Goal: Task Accomplishment & Management: Complete application form

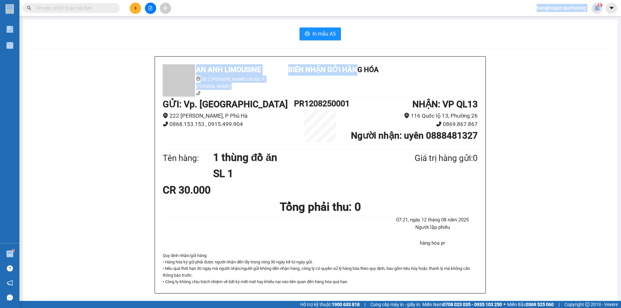
click at [137, 59] on div "An Anh Limousine Số 2 [PERSON_NAME] nối dài, P. [PERSON_NAME] Biên nhận gởi hàn…" at bounding box center [320, 295] width 579 height 478
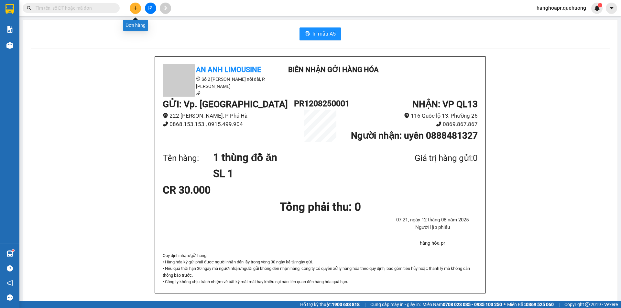
click at [135, 9] on icon "plus" at bounding box center [135, 8] width 5 height 5
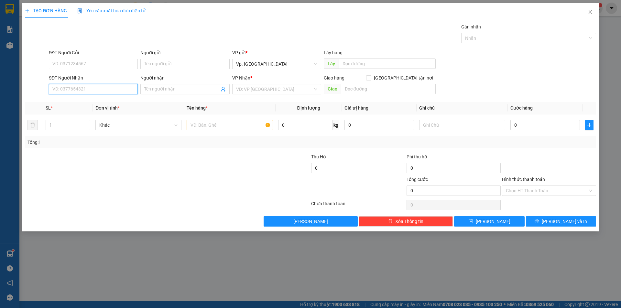
click at [124, 87] on input "SĐT Người Nhận" at bounding box center [93, 89] width 89 height 10
click at [592, 11] on icon "close" at bounding box center [590, 11] width 5 height 5
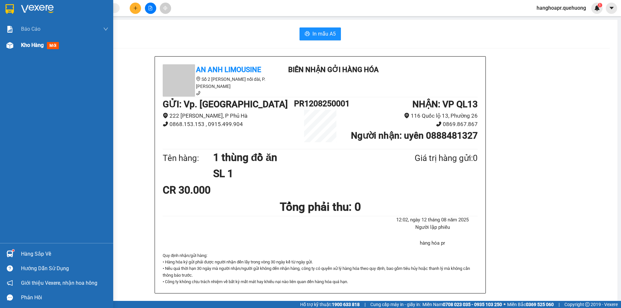
click at [18, 42] on div "Kho hàng mới" at bounding box center [56, 45] width 113 height 16
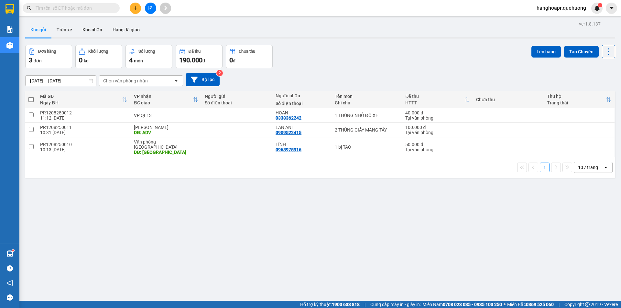
click at [582, 164] on div "10 / trang" at bounding box center [588, 167] width 20 height 6
click at [584, 233] on span "100 / trang" at bounding box center [585, 234] width 23 height 6
click at [133, 6] on button at bounding box center [135, 8] width 11 height 11
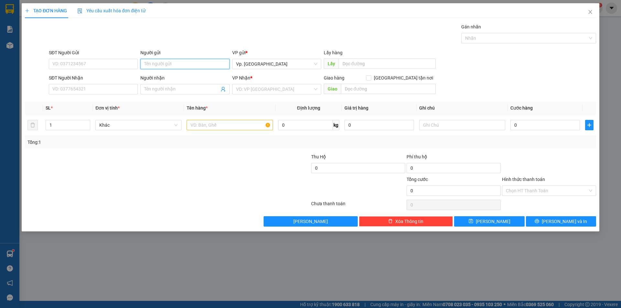
click at [170, 63] on input "Người gửi" at bounding box center [184, 64] width 89 height 10
type input "VP [PERSON_NAME]"
click at [168, 92] on input "Người nhận" at bounding box center [181, 89] width 75 height 7
type input "C HẰNG 116"
click at [260, 85] on input "search" at bounding box center [274, 89] width 77 height 10
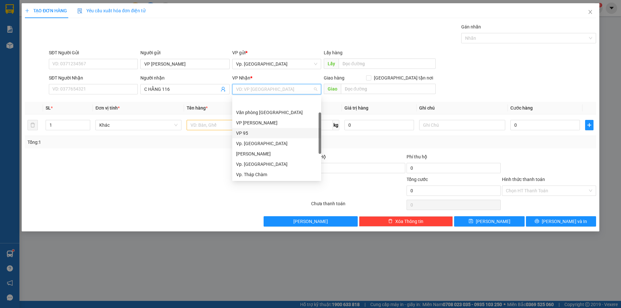
scroll to position [52, 0]
click at [264, 141] on div "VP QL13" at bounding box center [276, 143] width 81 height 7
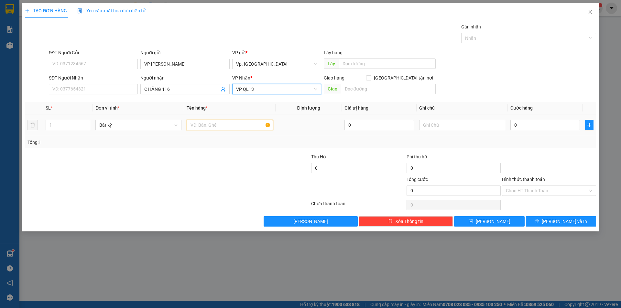
click at [201, 125] on input "text" at bounding box center [230, 125] width 86 height 10
type input "1 VALY ( ĐỒ CỦA ANH LỢI GĐ )"
click at [484, 122] on input "text" at bounding box center [462, 125] width 86 height 10
type input "A"
click at [529, 192] on input "Hình thức thanh toán" at bounding box center [547, 191] width 82 height 10
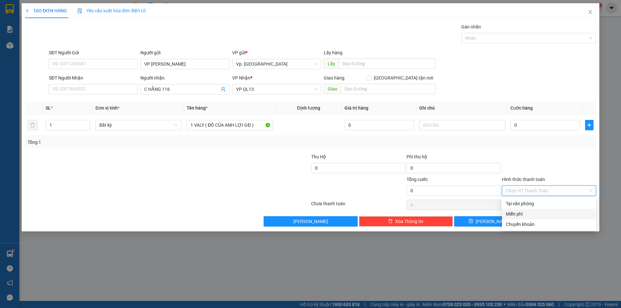
click at [530, 212] on div "Miễn phí" at bounding box center [549, 214] width 86 height 7
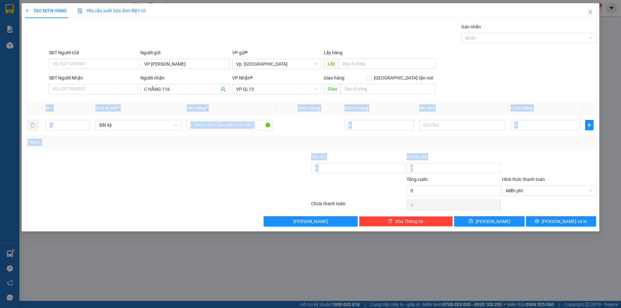
drag, startPoint x: 621, startPoint y: 94, endPoint x: 621, endPoint y: 157, distance: 63.4
click at [621, 157] on div "TẠO ĐƠN HÀNG Yêu cầu xuất hóa đơn điện tử Transit Pickup Surcharge Ids Transit …" at bounding box center [310, 154] width 621 height 308
drag, startPoint x: 252, startPoint y: 166, endPoint x: 288, endPoint y: 146, distance: 40.8
click at [252, 167] on div at bounding box center [262, 164] width 95 height 23
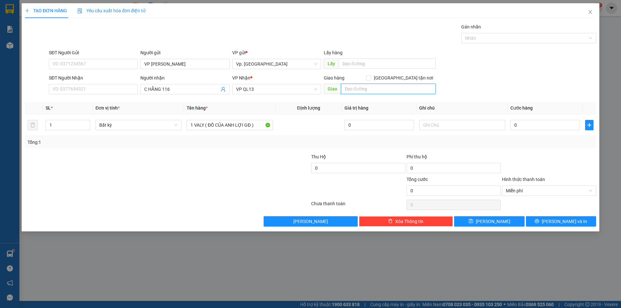
click at [369, 89] on input "text" at bounding box center [388, 89] width 95 height 10
type input "XE 2161 CHỞ"
click at [539, 220] on icon "printer" at bounding box center [537, 221] width 5 height 5
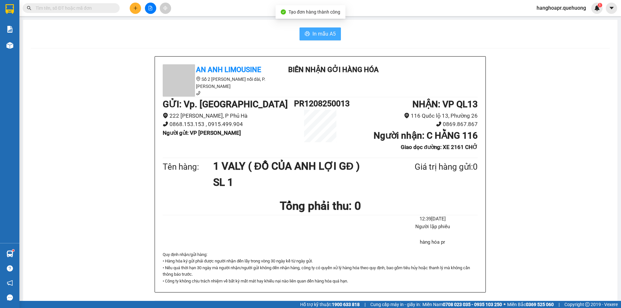
click at [319, 33] on span "In mẫu A5" at bounding box center [323, 34] width 23 height 8
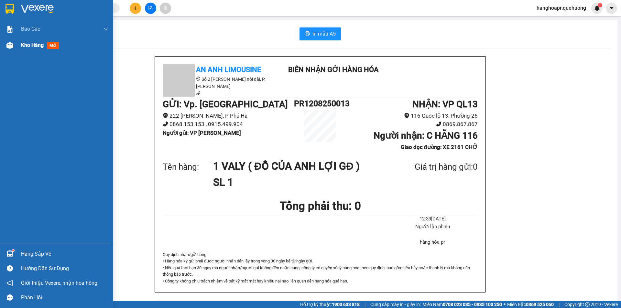
click at [16, 46] on div "Kho hàng mới" at bounding box center [56, 45] width 113 height 16
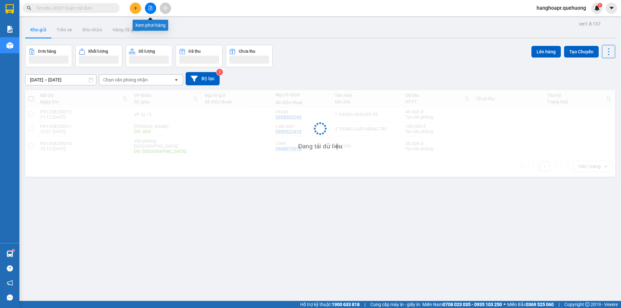
click at [147, 8] on button at bounding box center [150, 8] width 11 height 11
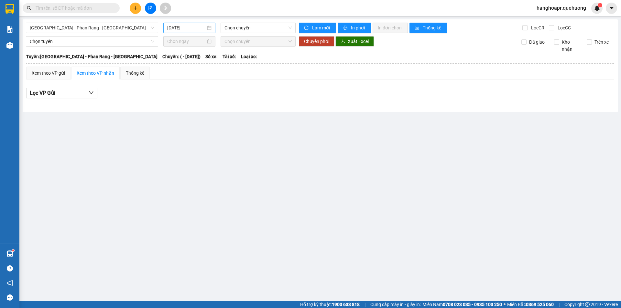
click at [199, 26] on input "[DATE]" at bounding box center [186, 27] width 38 height 7
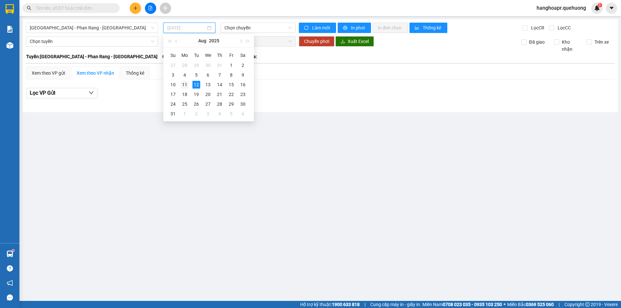
click at [181, 83] on div "11" at bounding box center [185, 85] width 8 height 8
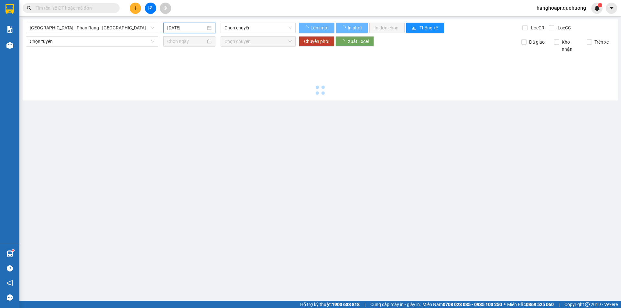
type input "[DATE]"
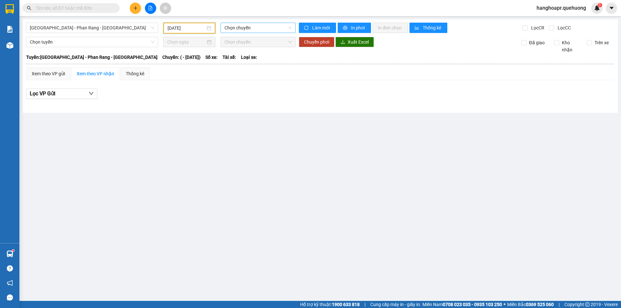
click at [259, 28] on span "Chọn chuyến" at bounding box center [257, 28] width 67 height 10
click at [97, 23] on span "[GEOGRAPHIC_DATA] - Phan Rang - [GEOGRAPHIC_DATA]" at bounding box center [92, 28] width 125 height 10
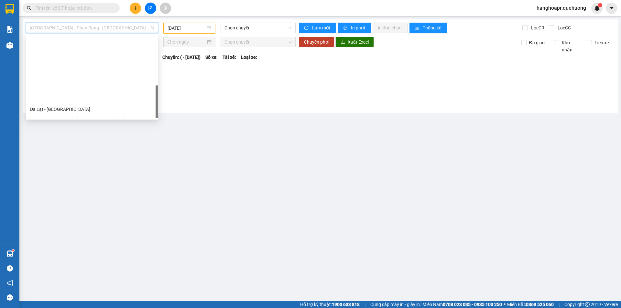
scroll to position [176, 0]
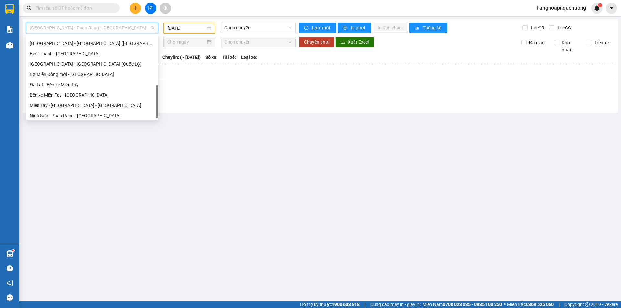
drag, startPoint x: 157, startPoint y: 80, endPoint x: 159, endPoint y: 124, distance: 44.1
click at [159, 124] on body "Kết quả tìm kiếm ( 0 ) Bộ lọc No Data hanghoapr.quehuong 1 Báo cáo Báo cáo dòng…" at bounding box center [310, 154] width 621 height 308
click at [75, 98] on div "Miền Tây - [GEOGRAPHIC_DATA] - [GEOGRAPHIC_DATA]" at bounding box center [92, 103] width 132 height 10
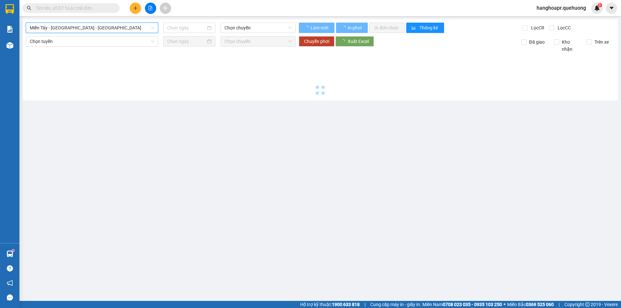
type input "[DATE]"
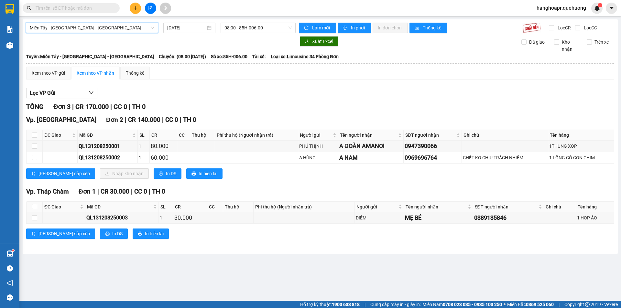
click at [61, 7] on input "text" at bounding box center [74, 8] width 76 height 7
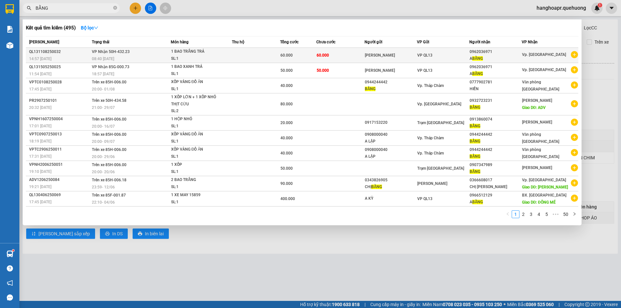
type input "BẰNG"
